Goal: Task Accomplishment & Management: Use online tool/utility

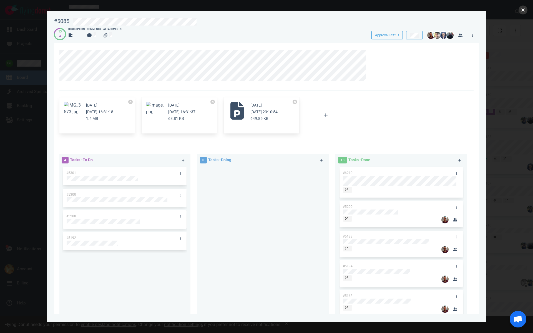
click at [522, 7] on button "close" at bounding box center [522, 10] width 9 height 9
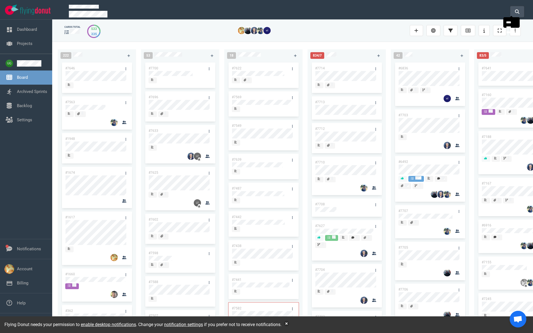
click at [521, 6] on button at bounding box center [517, 11] width 14 height 11
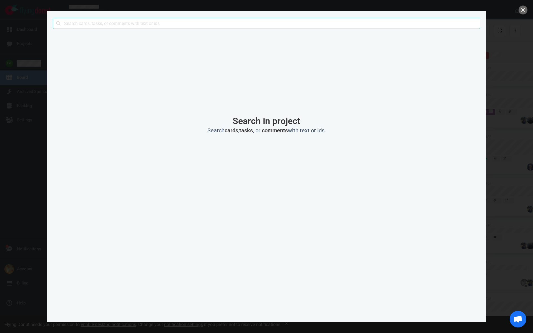
type input "sk-proj-sw-jKlyE72I_or3LGXLIzB7rJrV_QbouqG-PxuLRAMFB7vT381rk_Mc91IMRBzY9KWX41k7…"
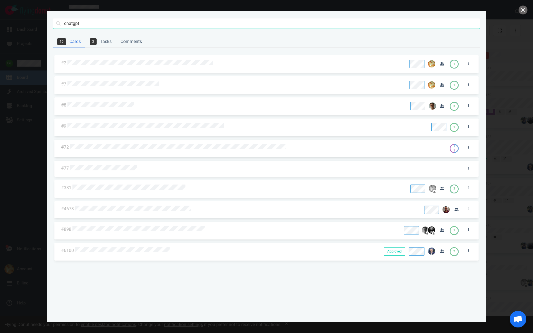
type input "chatgpt"
click button "Search" at bounding box center [0, 0] width 0 height 0
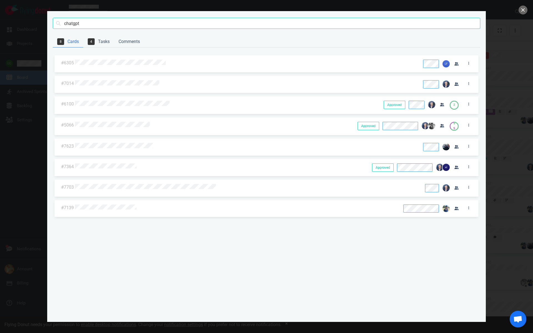
click at [99, 101] on div at bounding box center [226, 104] width 302 height 7
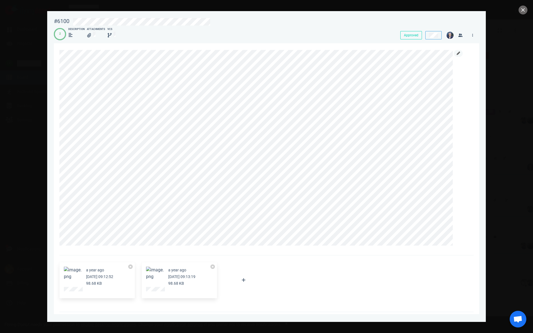
click at [458, 54] on icon at bounding box center [457, 53] width 3 height 3
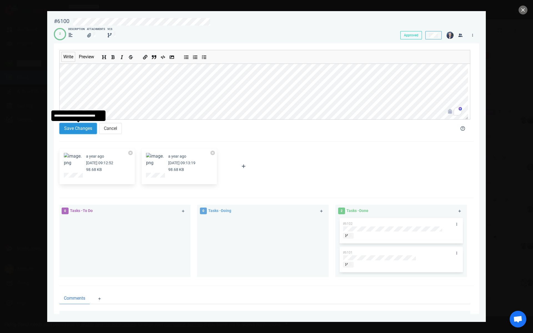
click at [83, 127] on button "Save Changes" at bounding box center [77, 128] width 37 height 11
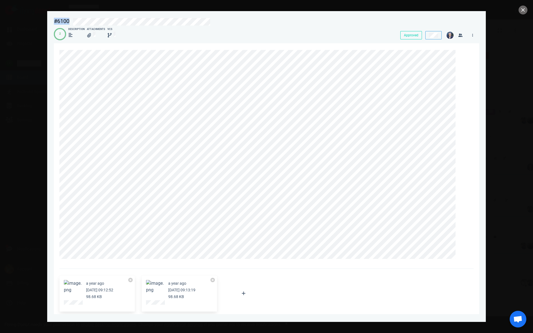
drag, startPoint x: 225, startPoint y: 20, endPoint x: 36, endPoint y: 15, distance: 189.0
click at [36, 15] on div "#6100 Approved 2 Description Attachments VCS Approved a year ago [DATE] 09:12:5…" at bounding box center [266, 166] width 533 height 333
